Goal: Communication & Community: Answer question/provide support

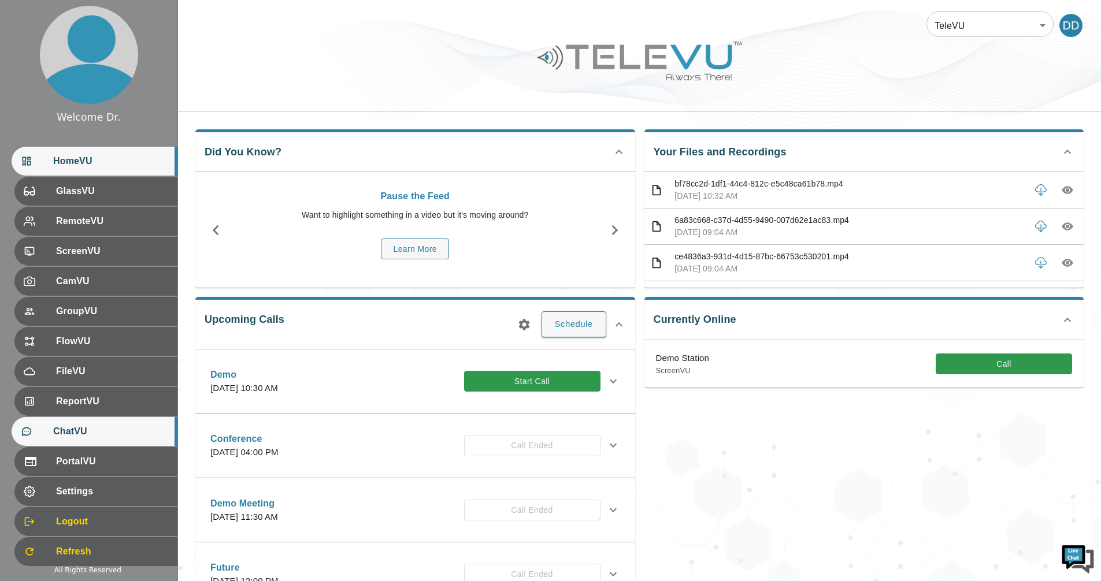
click at [92, 432] on span "ChatVU" at bounding box center [110, 432] width 115 height 14
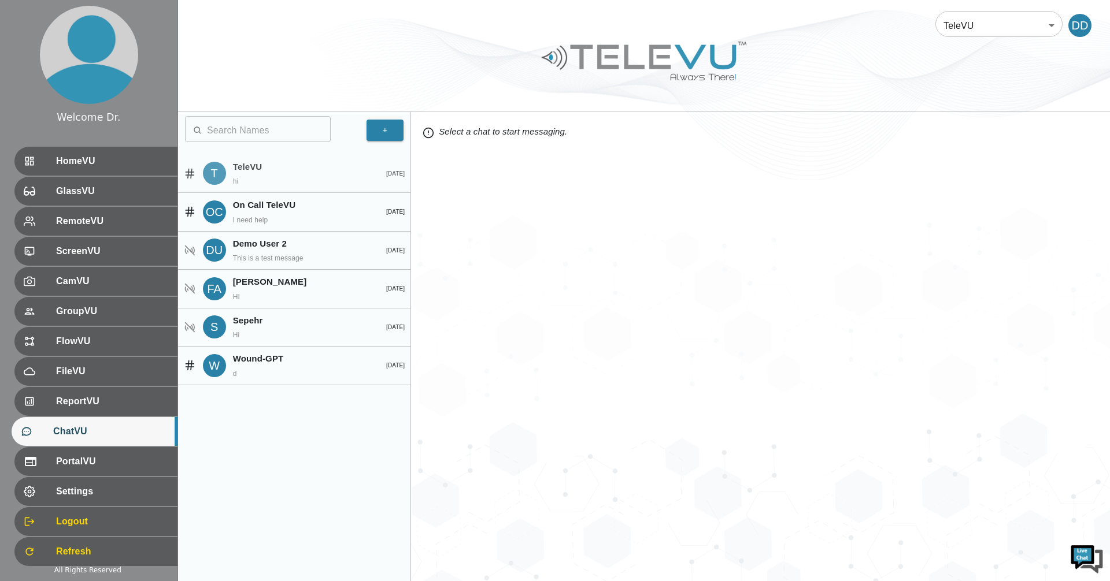
click at [305, 178] on p "hi" at bounding box center [269, 181] width 73 height 10
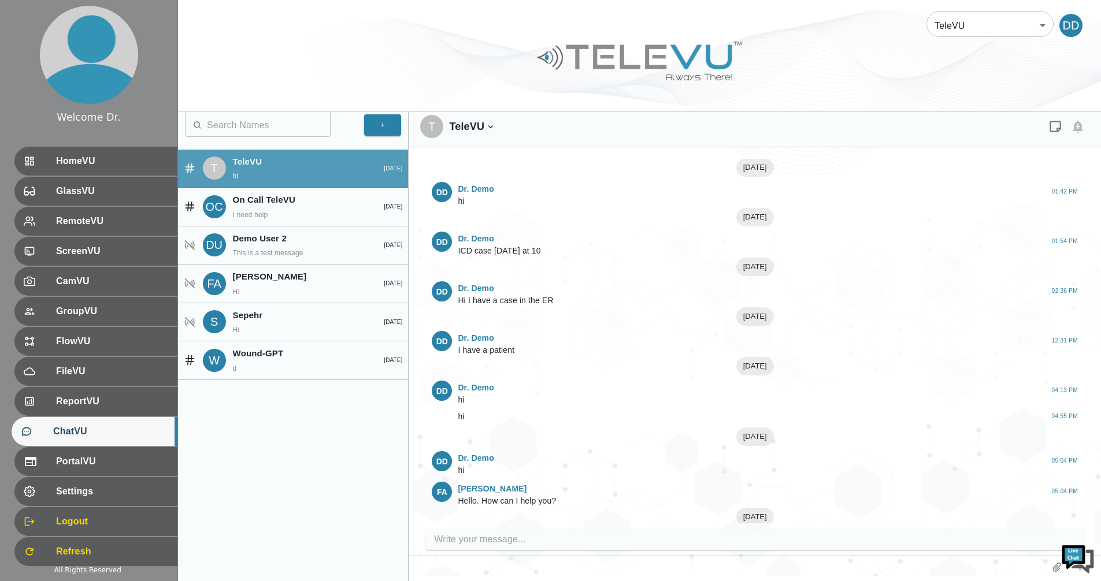
scroll to position [643, 0]
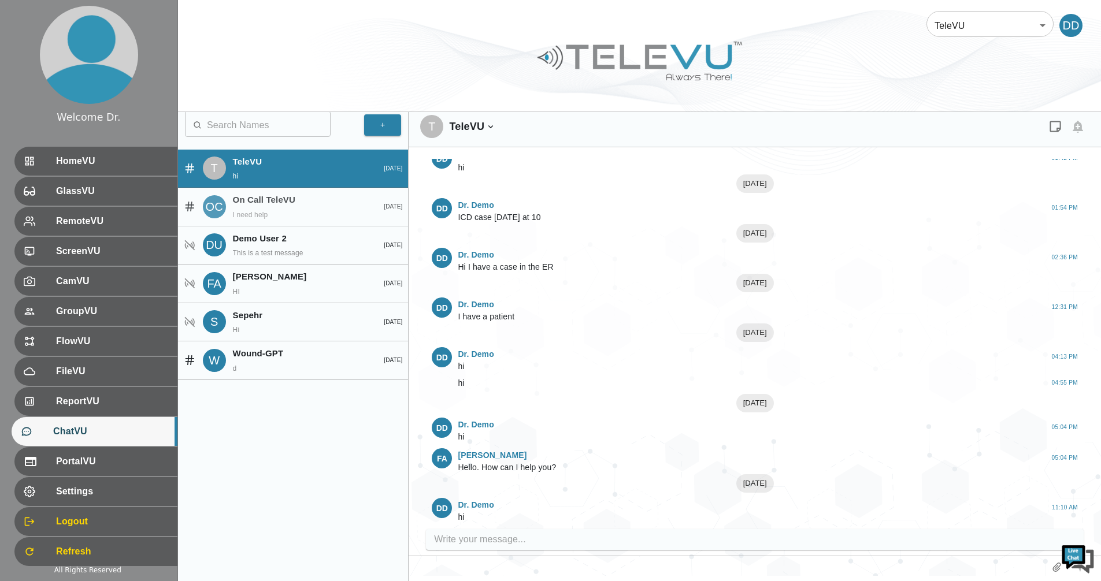
click at [296, 217] on p "I need help" at bounding box center [269, 215] width 73 height 10
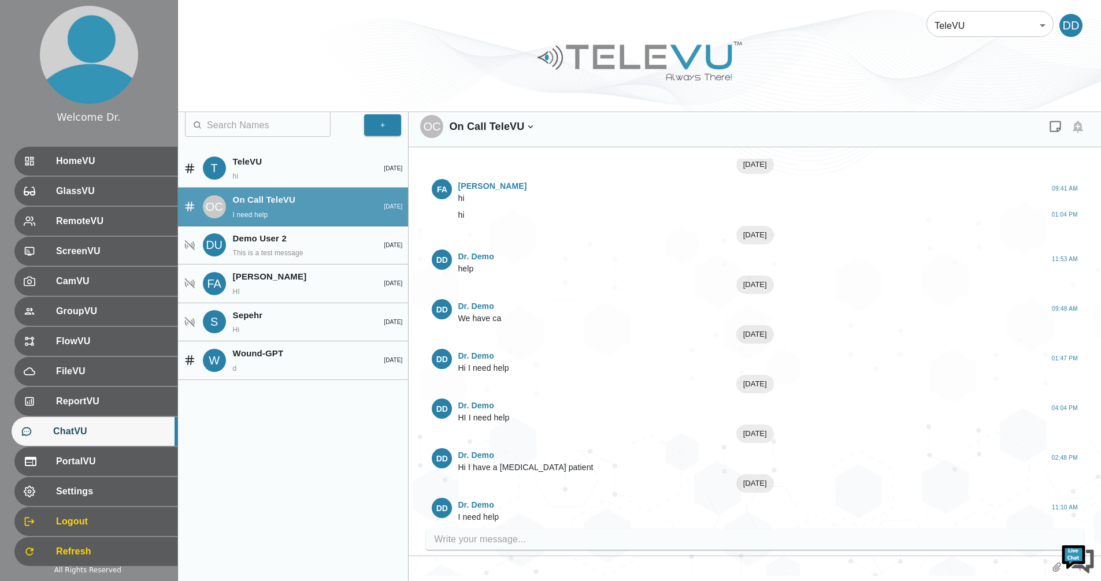
scroll to position [3, 0]
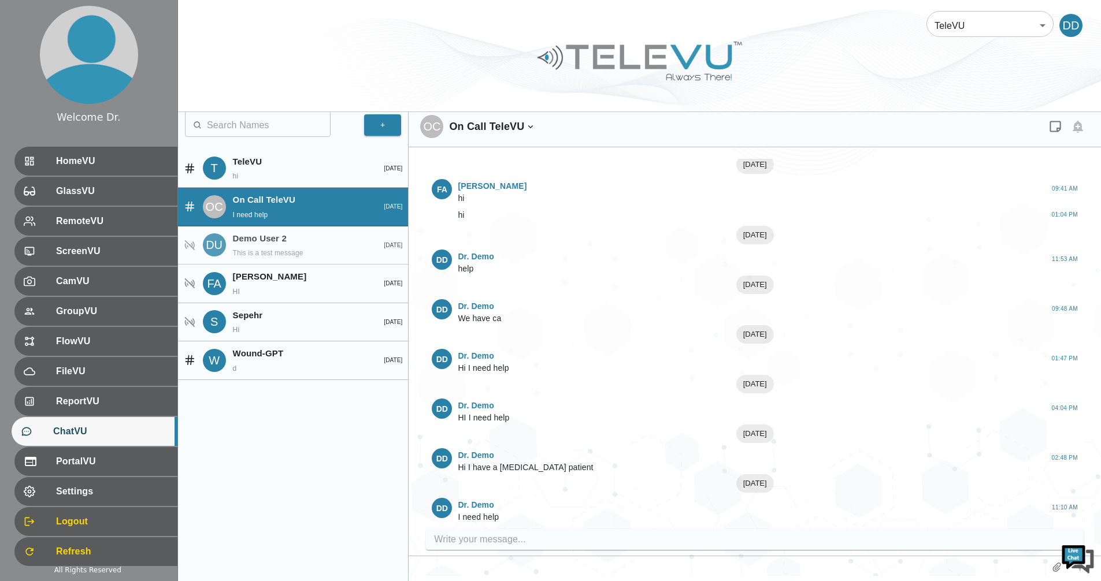
click at [269, 246] on div "Demo User 2 This is a test message" at bounding box center [297, 245] width 129 height 27
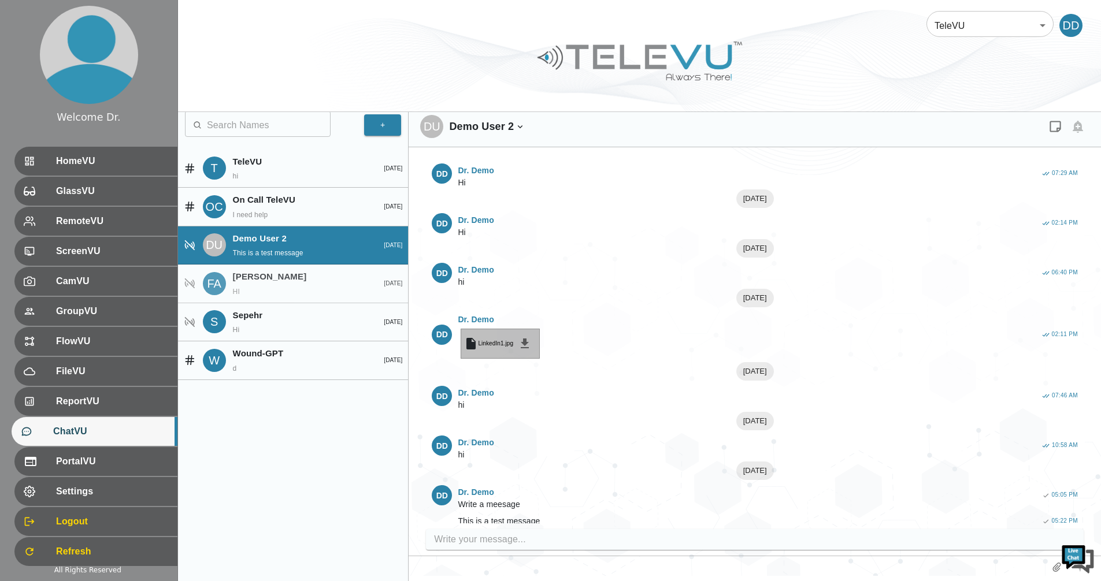
scroll to position [228, 0]
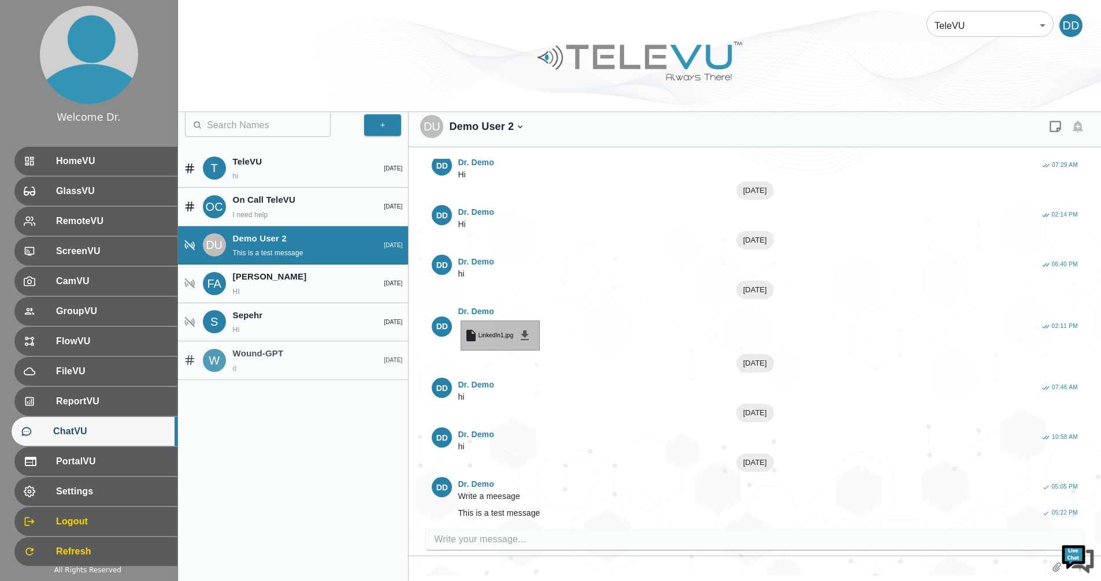
click at [271, 367] on p "d" at bounding box center [269, 369] width 73 height 10
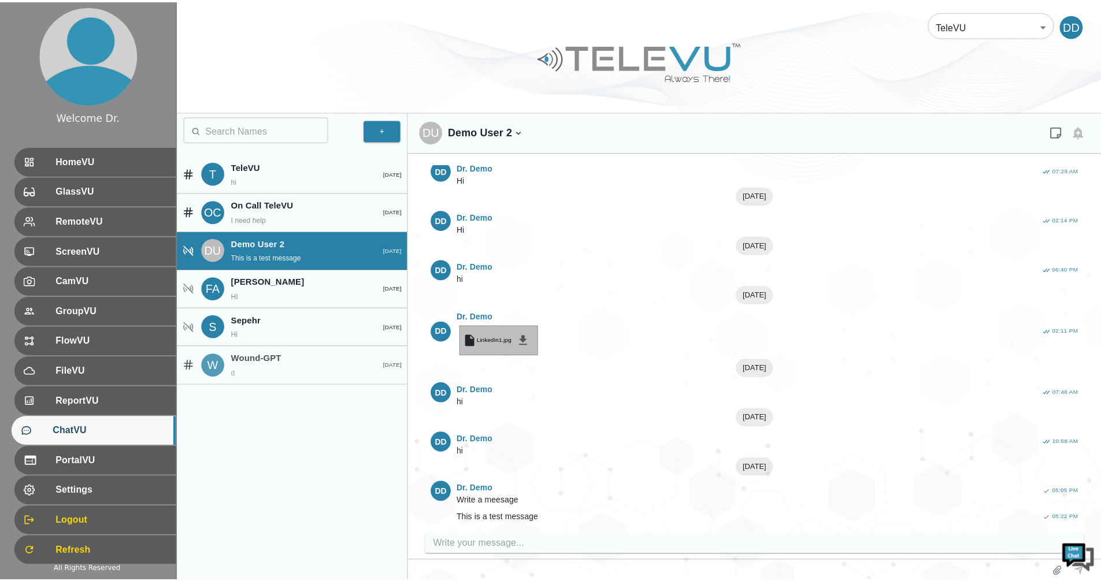
scroll to position [0, 0]
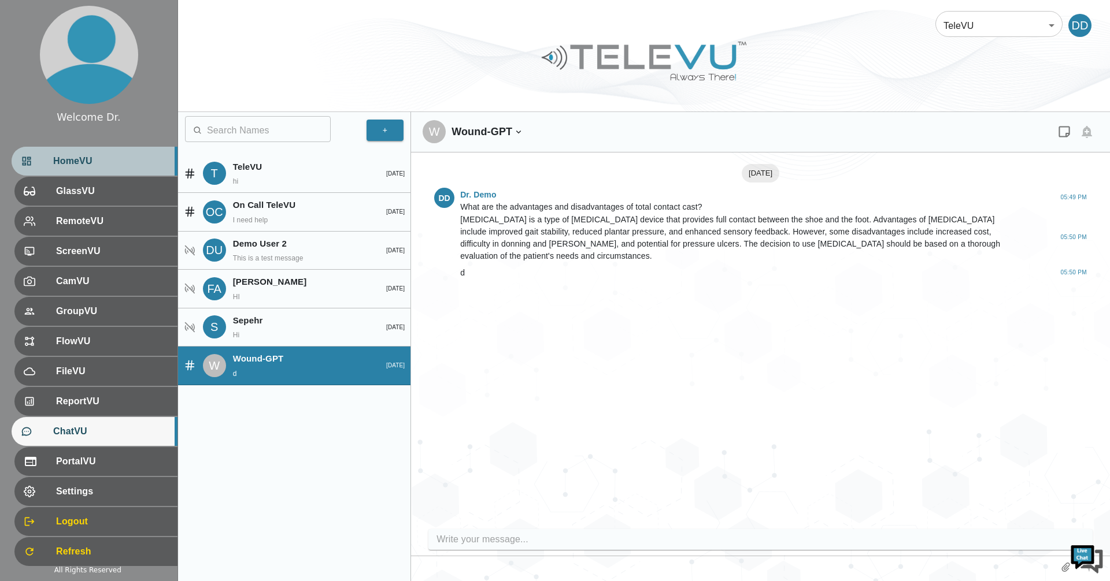
click at [93, 153] on div "HomeVU" at bounding box center [95, 161] width 166 height 29
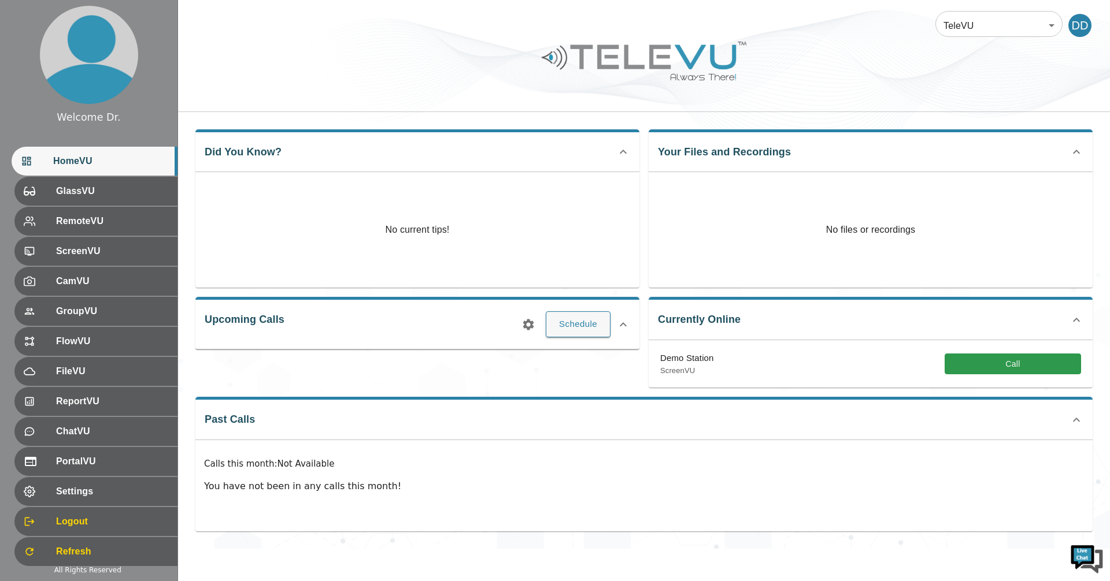
click at [1025, 381] on div "Demo Station ScreenVU Call" at bounding box center [870, 363] width 444 height 47
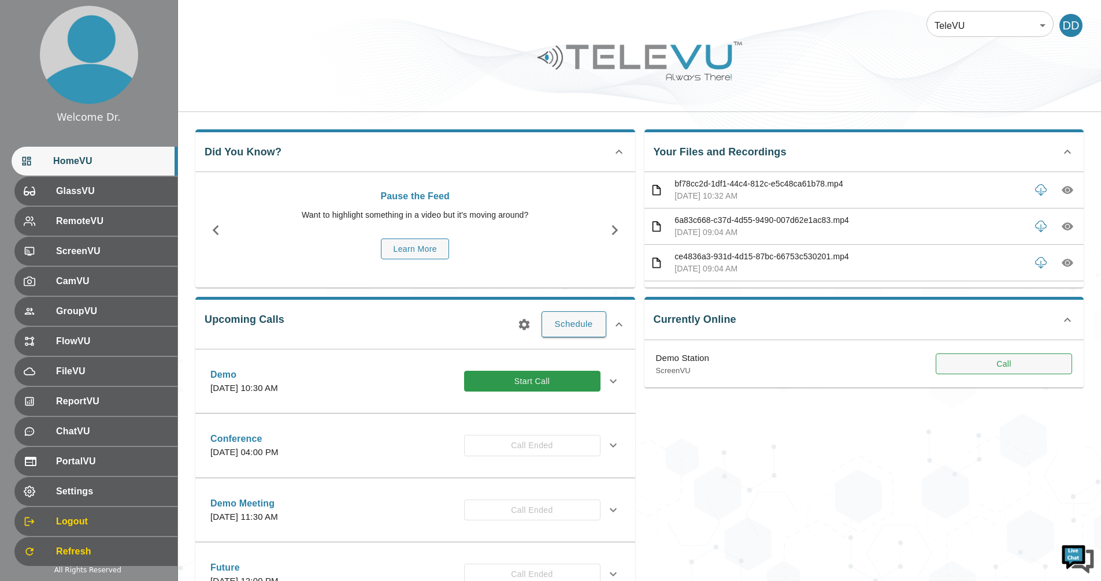
click at [1020, 372] on button "Call" at bounding box center [1004, 364] width 136 height 21
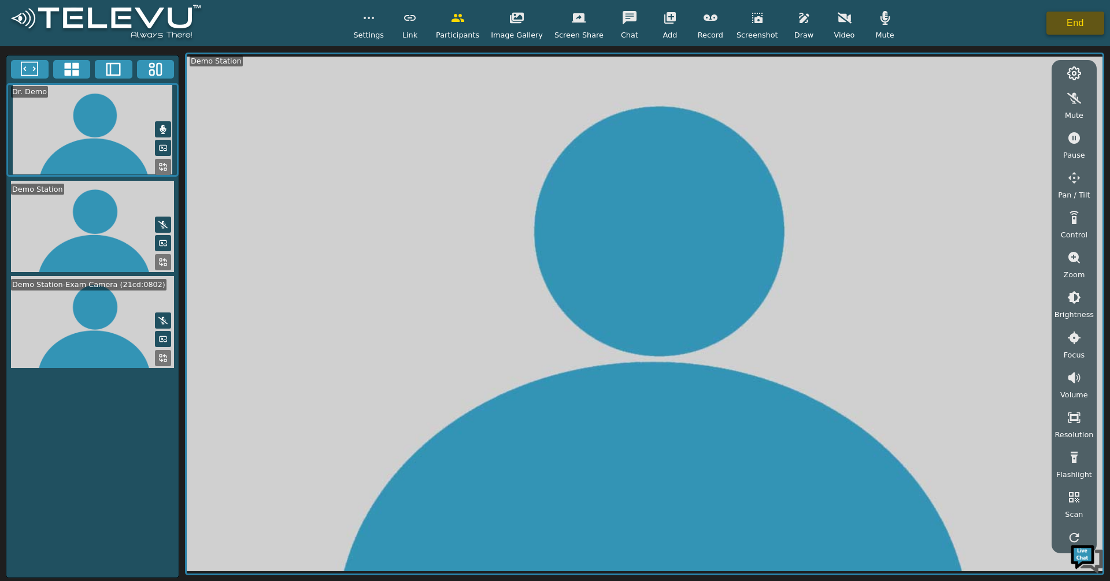
click at [1078, 21] on button "End" at bounding box center [1075, 23] width 58 height 23
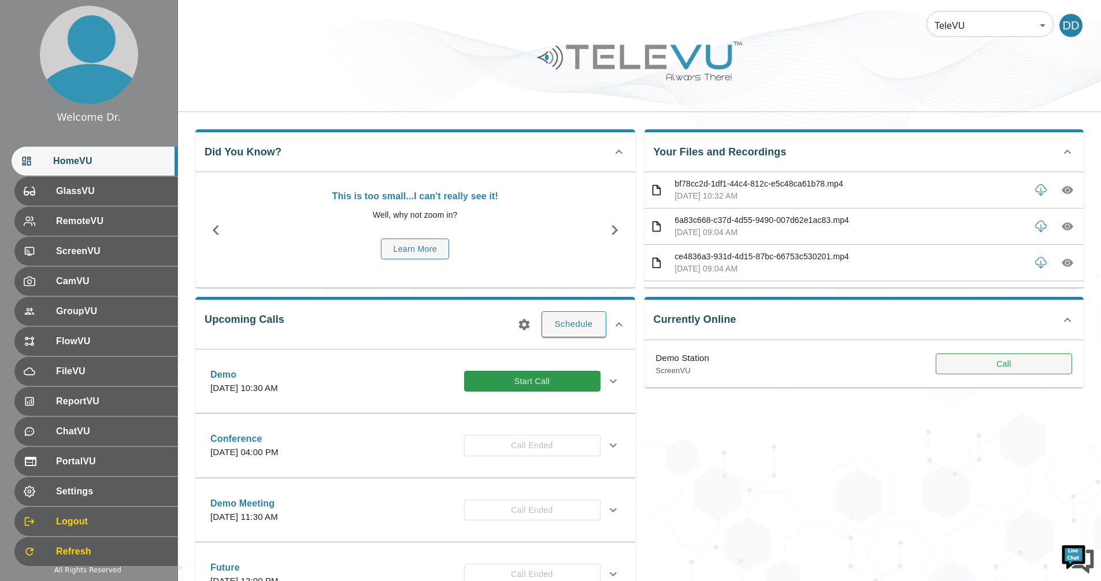
click at [1026, 372] on button "Call" at bounding box center [1004, 364] width 136 height 21
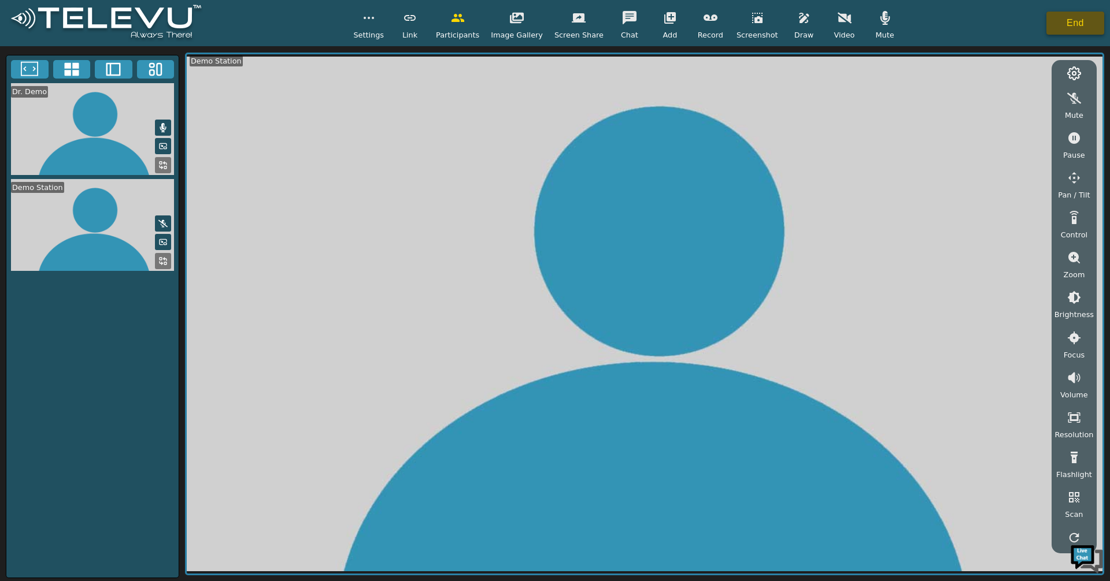
click at [1069, 17] on button "End" at bounding box center [1075, 23] width 58 height 23
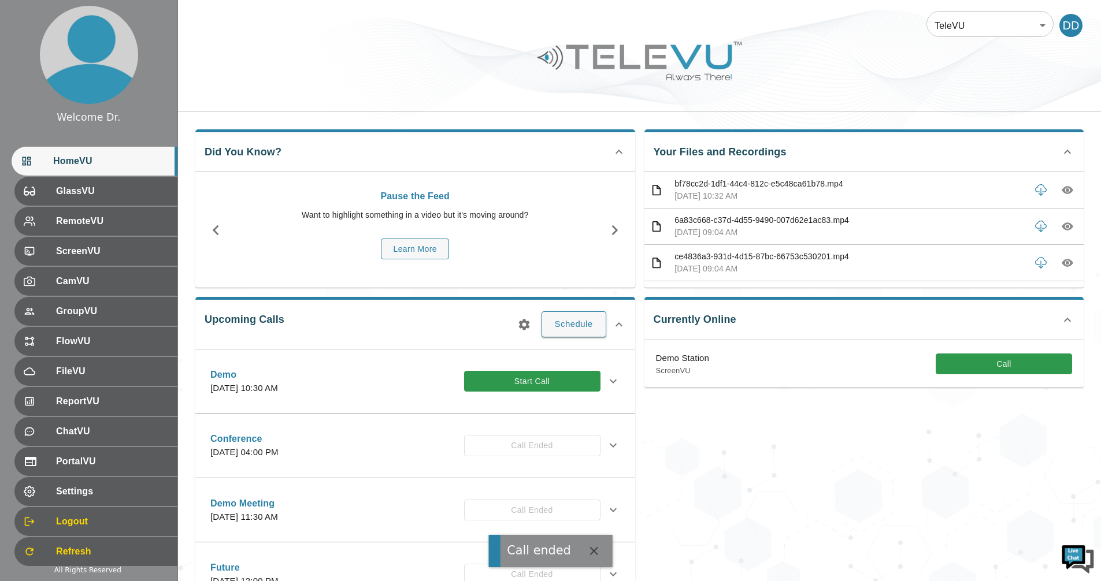
click at [991, 350] on div "Demo Station ScreenVU Call" at bounding box center [864, 363] width 440 height 47
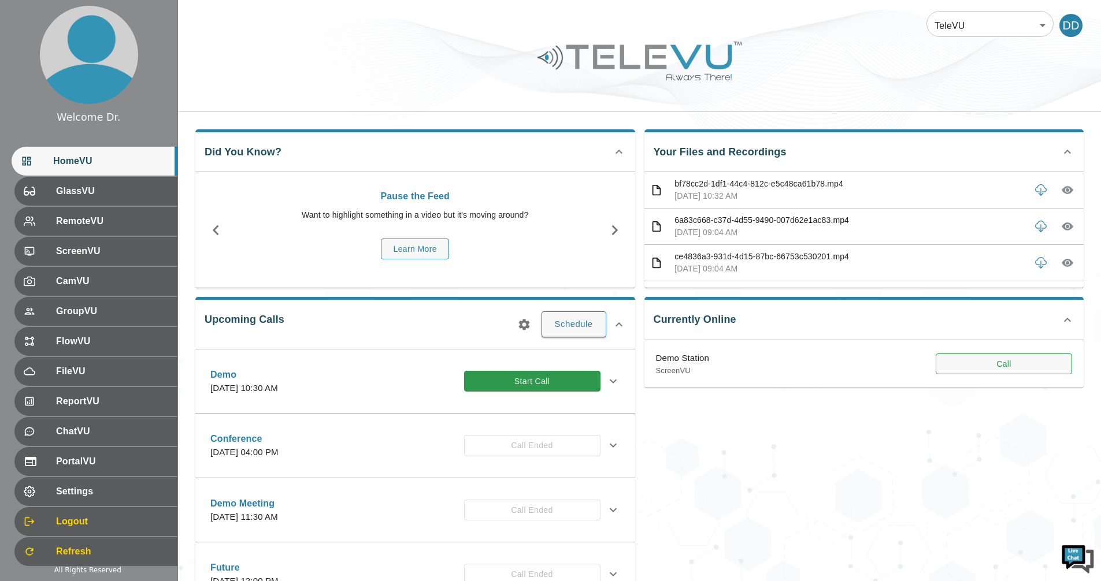
click at [1003, 369] on button "Call" at bounding box center [1004, 364] width 136 height 21
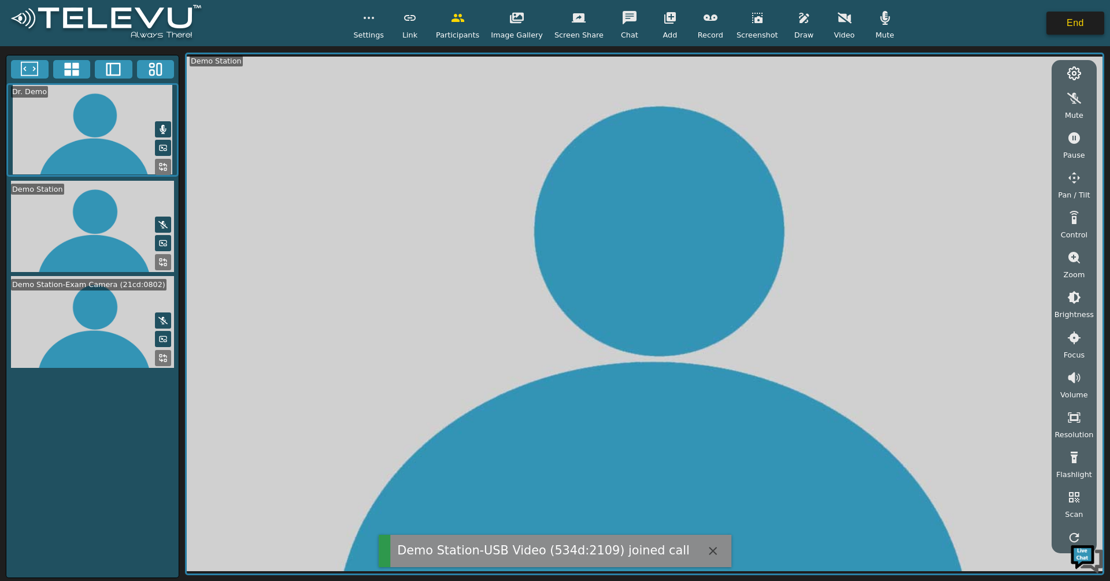
click at [1083, 34] on button "End" at bounding box center [1075, 23] width 58 height 23
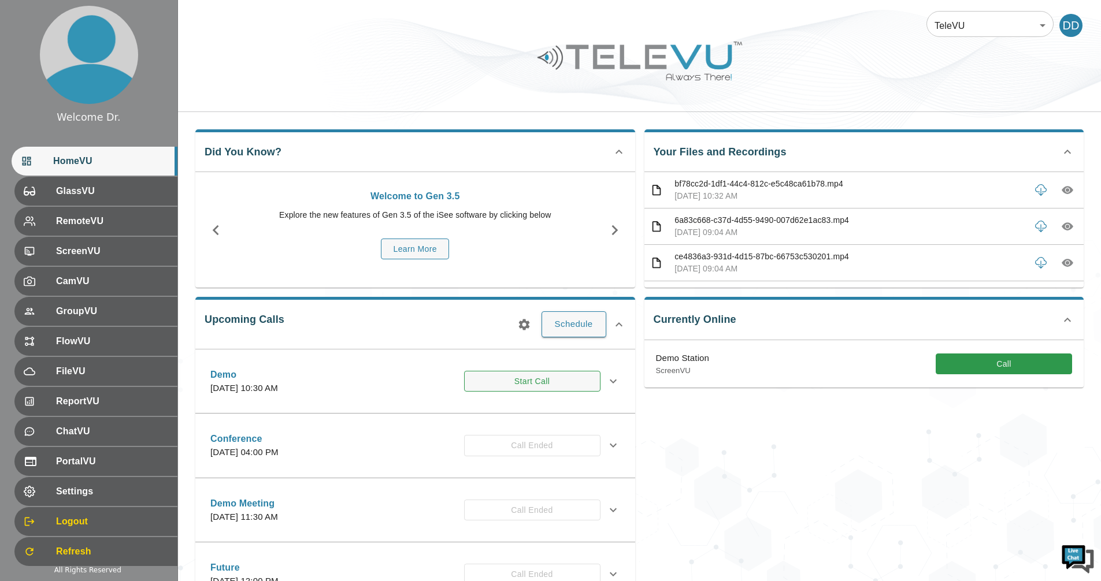
click at [532, 388] on button "Start Call" at bounding box center [532, 381] width 136 height 21
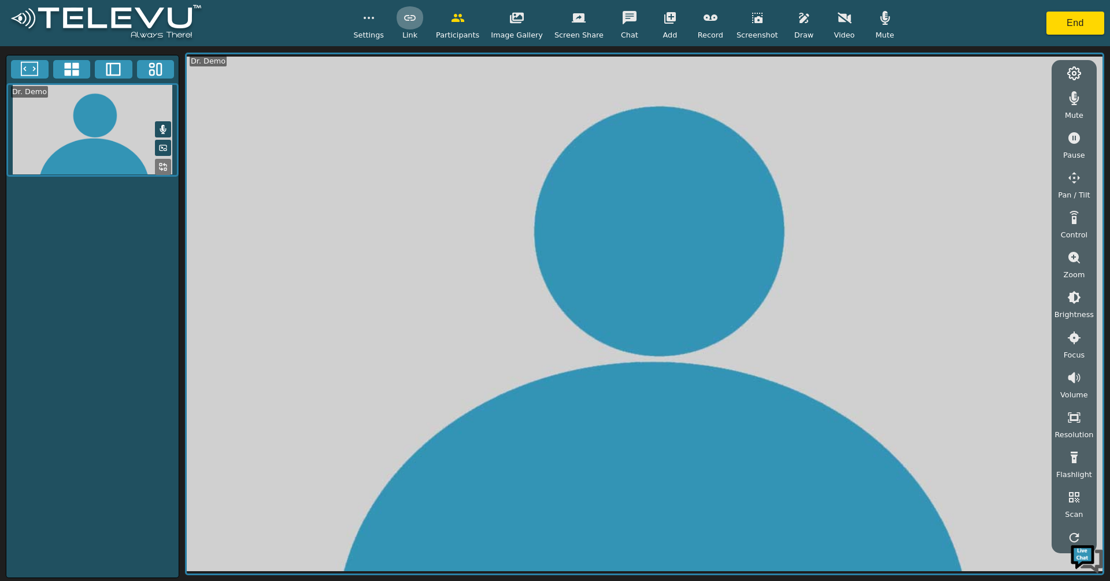
click at [416, 18] on icon "button" at bounding box center [410, 18] width 12 height 6
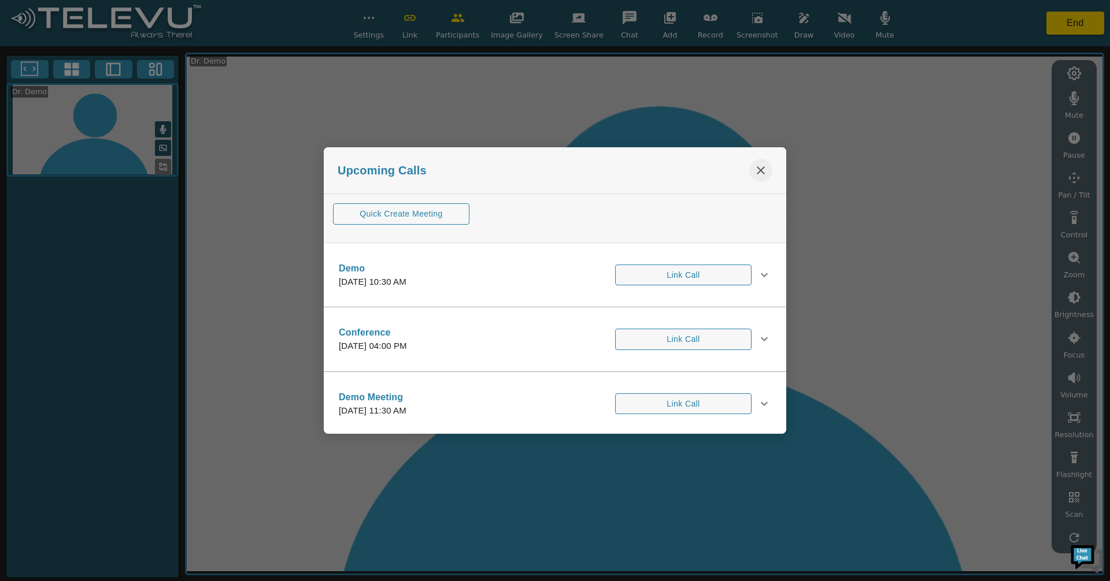
click at [759, 172] on icon "close" at bounding box center [761, 170] width 8 height 8
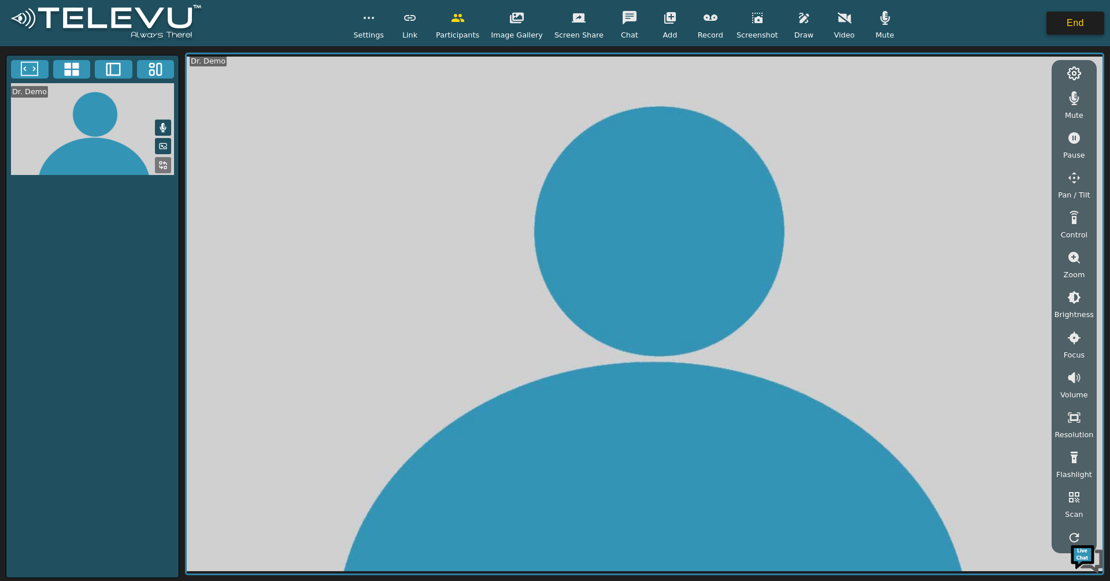
click at [1080, 16] on button "End" at bounding box center [1075, 23] width 58 height 23
